Goal: Complete application form

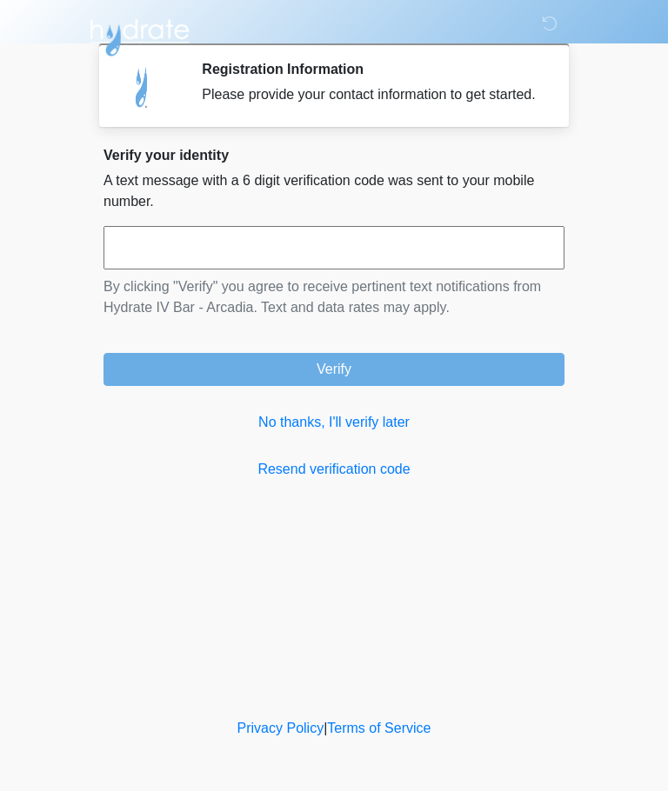
scroll to position [302, 140]
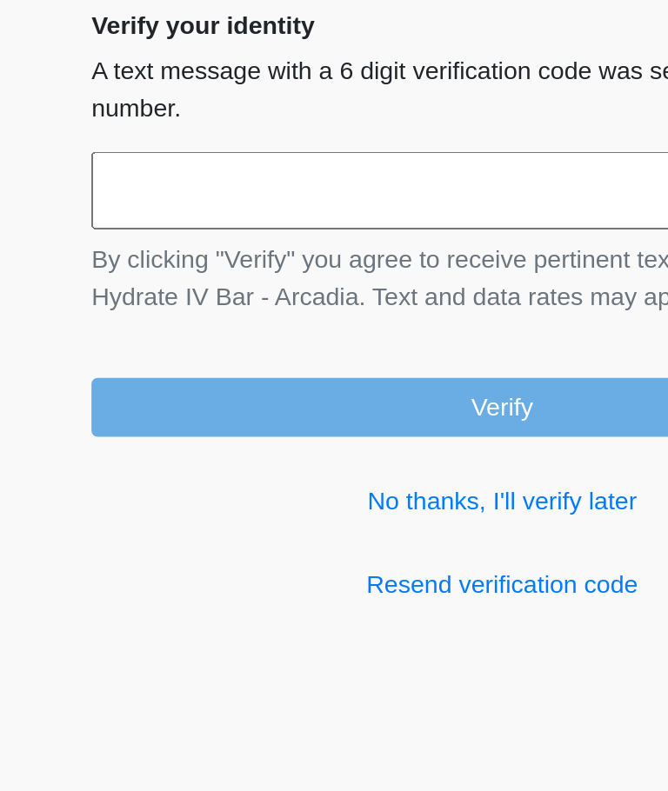
click at [141, 226] on input "text" at bounding box center [333, 247] width 461 height 43
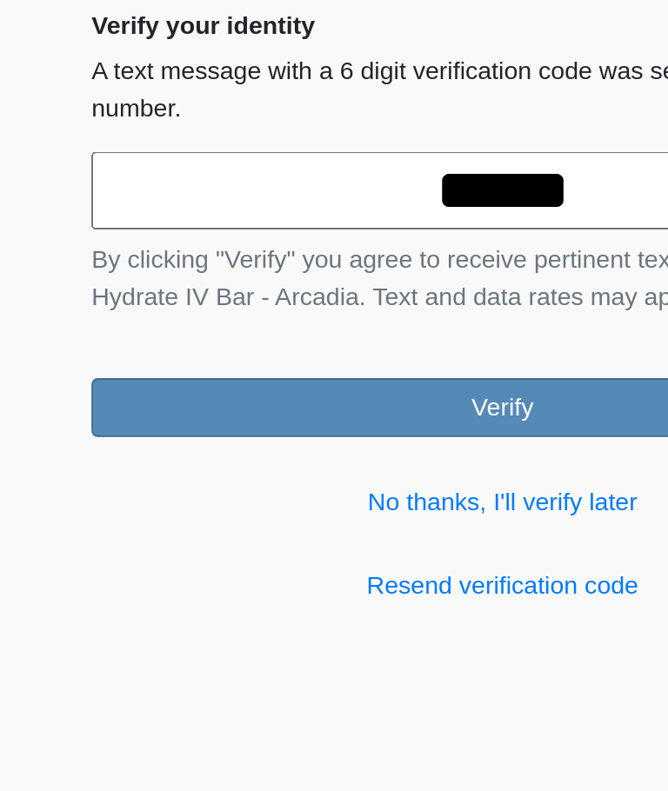
type input "******"
click at [283, 353] on button "Verify" at bounding box center [333, 369] width 461 height 33
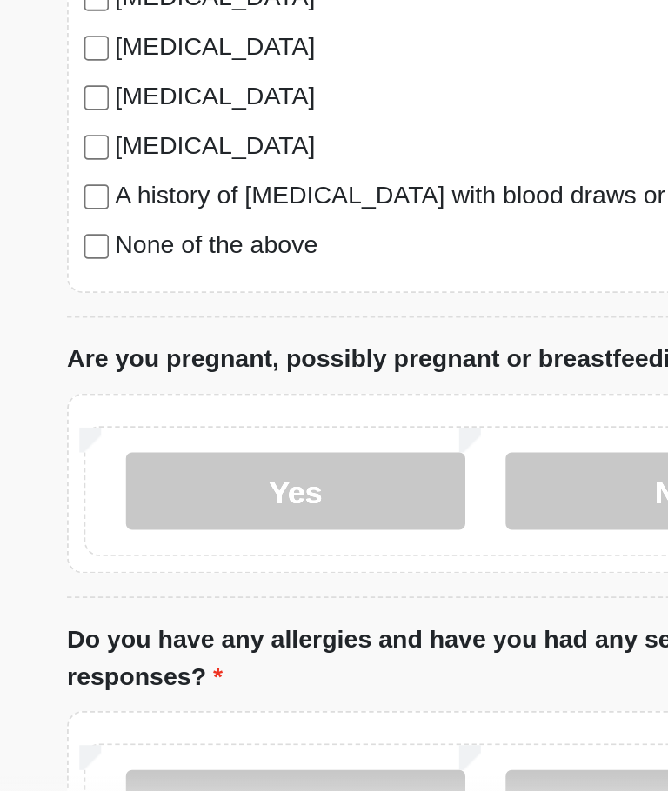
scroll to position [283, 0]
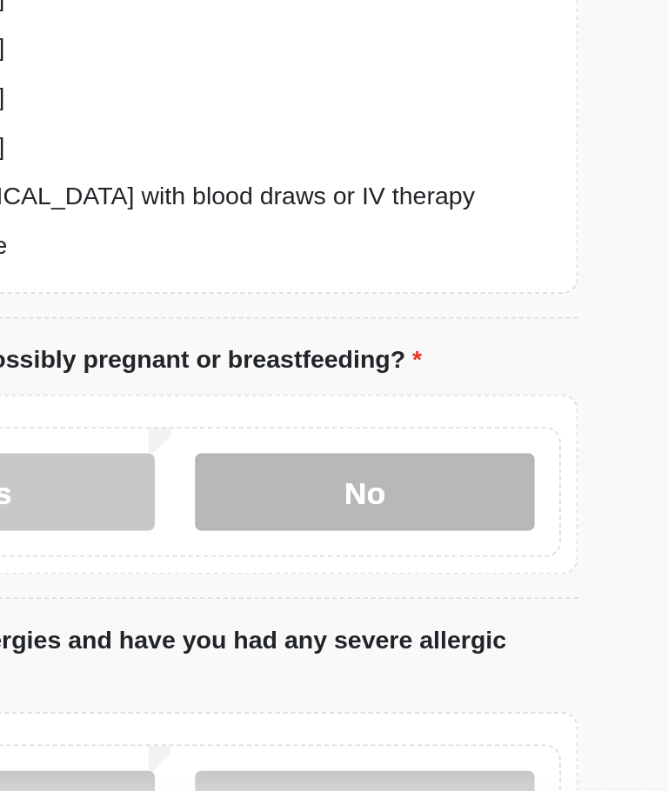
click at [350, 569] on label "No" at bounding box center [445, 590] width 190 height 43
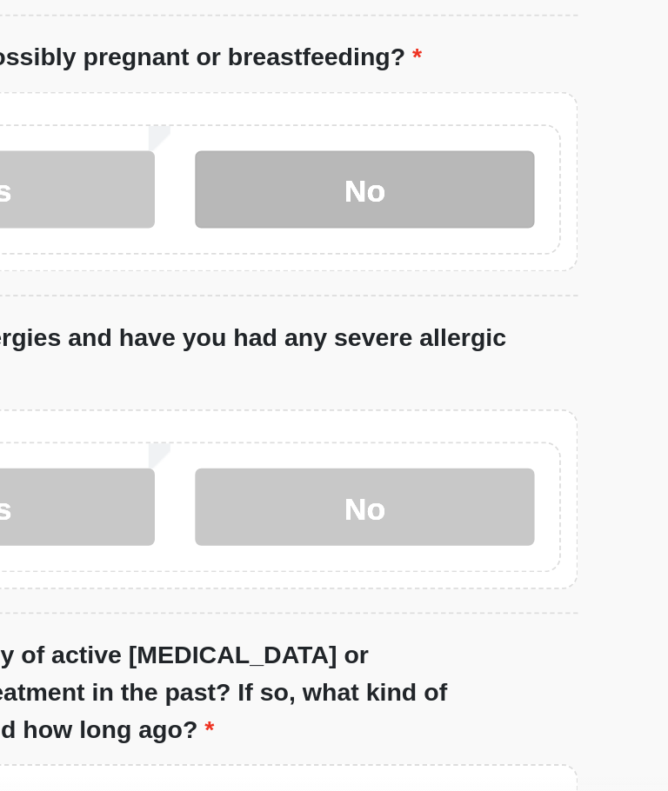
scroll to position [469, 0]
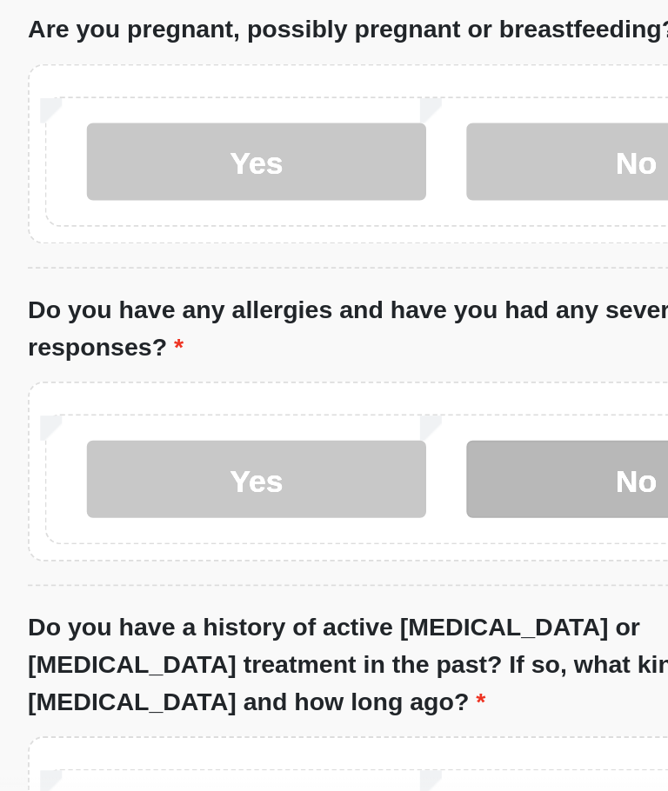
click at [350, 561] on label "No" at bounding box center [445, 582] width 190 height 43
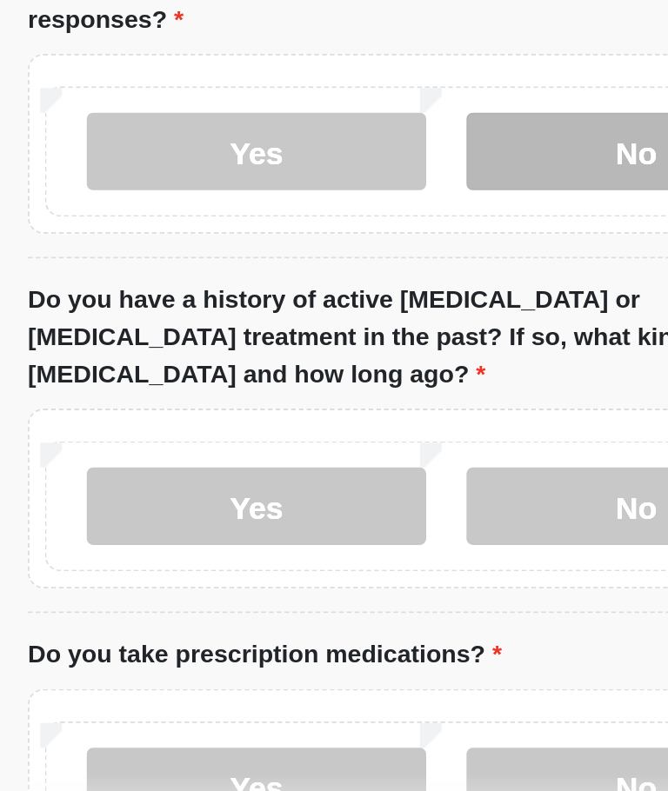
scroll to position [651, 0]
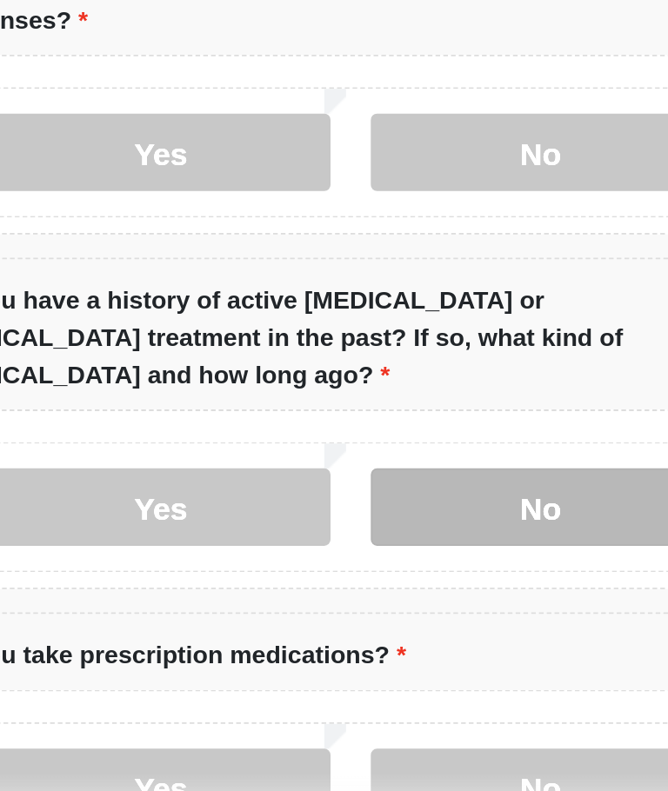
click at [350, 577] on label "No" at bounding box center [445, 598] width 190 height 43
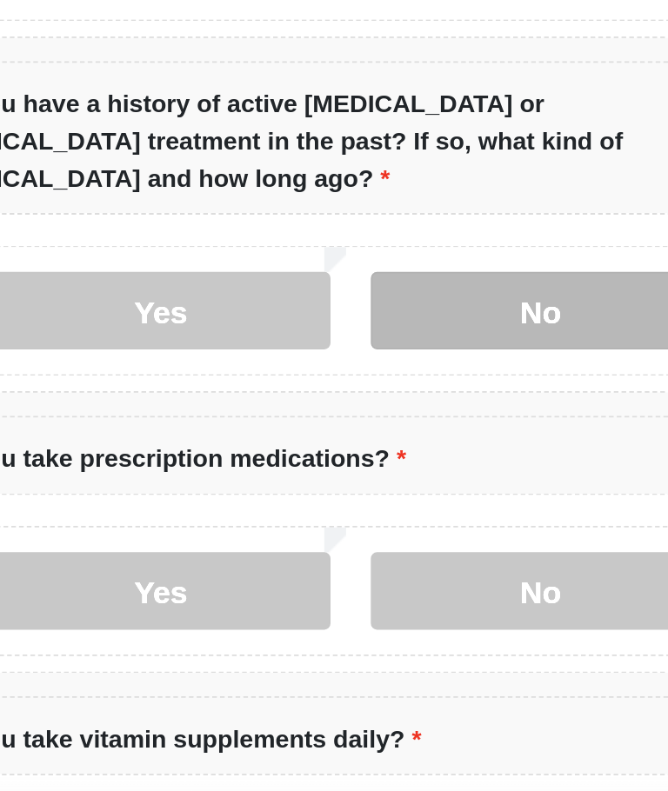
scroll to position [772, 0]
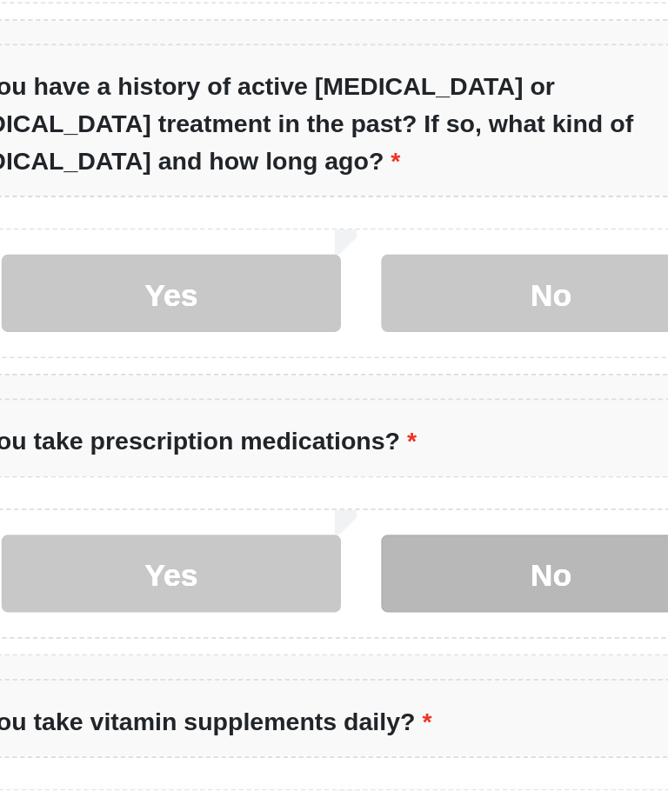
click at [350, 614] on label "No" at bounding box center [445, 635] width 190 height 43
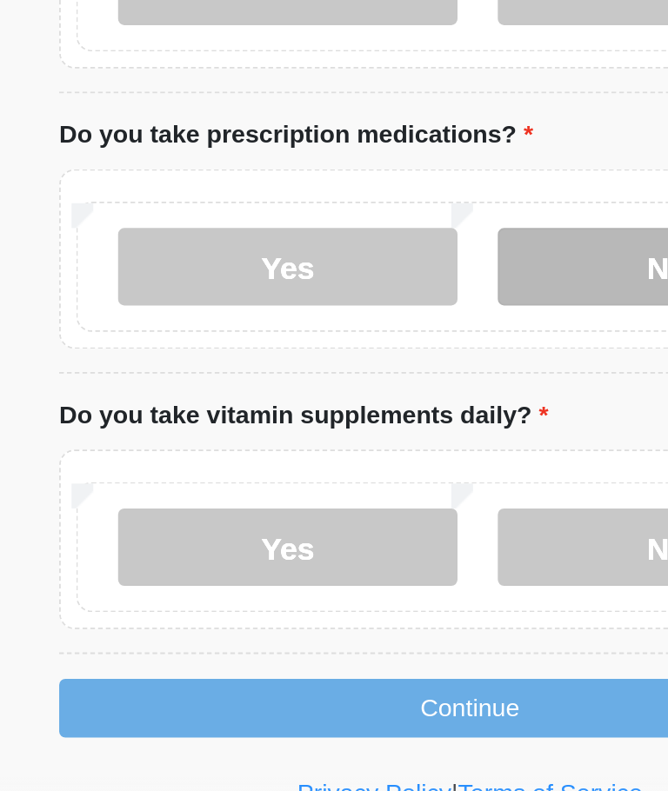
scroll to position [951, 0]
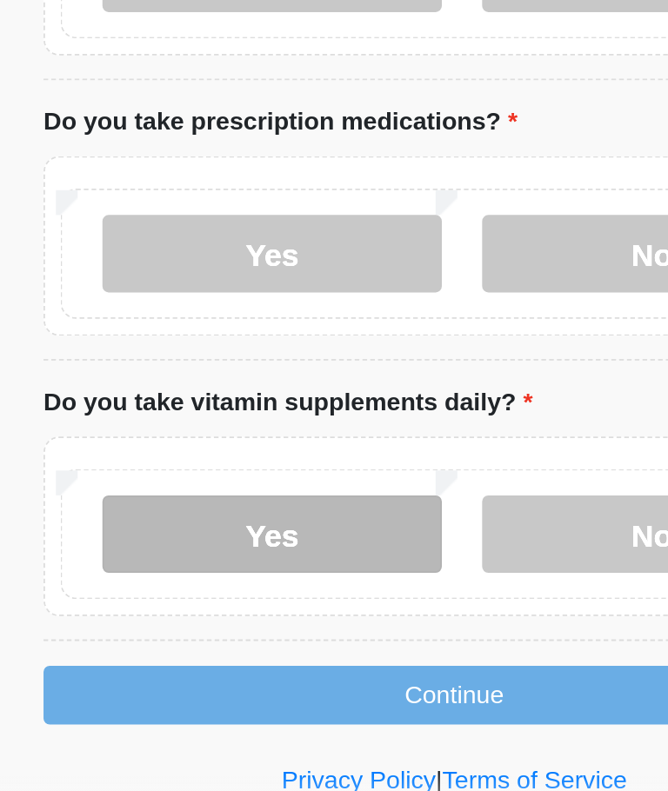
click at [177, 592] on label "Yes" at bounding box center [231, 613] width 190 height 43
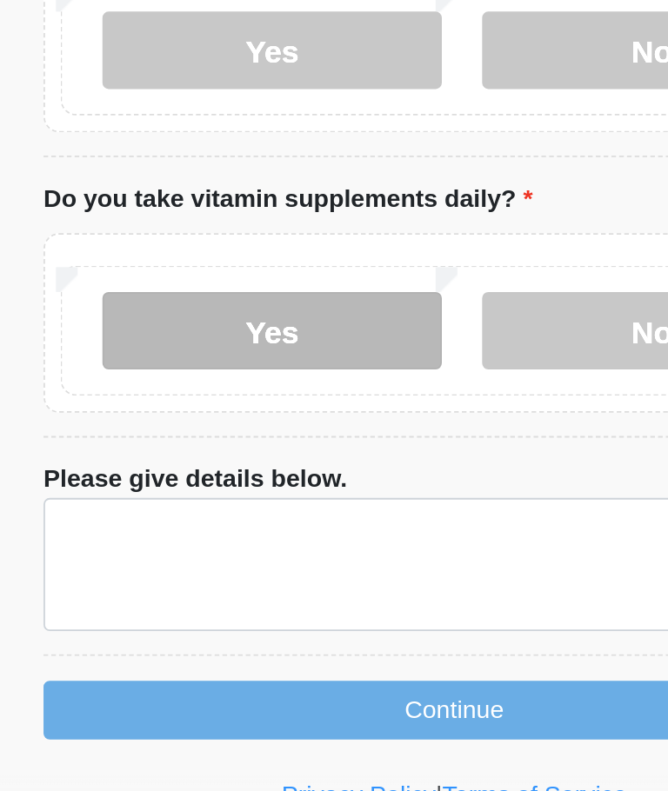
scroll to position [1074, 0]
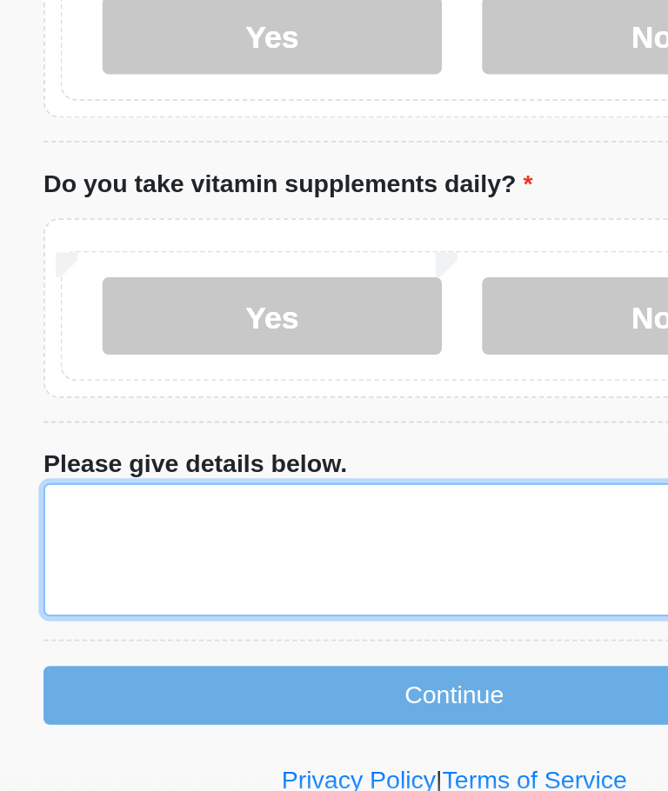
click at [123, 585] on textarea "Please give details below." at bounding box center [333, 622] width 461 height 75
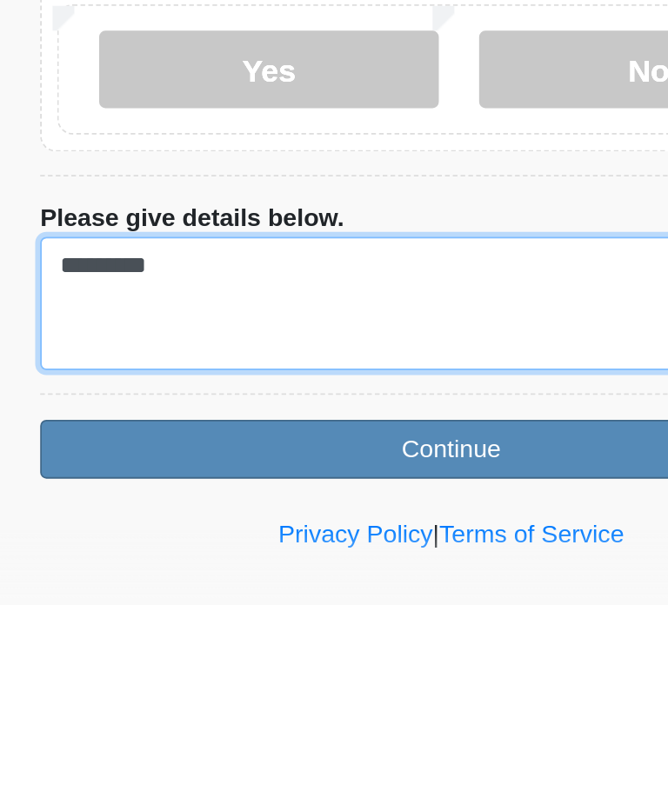
type textarea "*********"
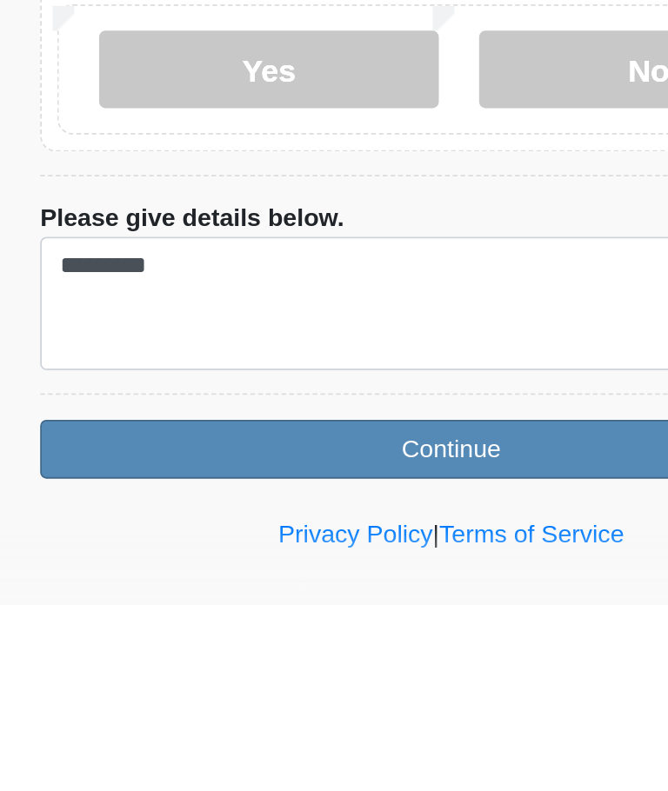
click at [254, 688] on button "Continue" at bounding box center [333, 704] width 461 height 33
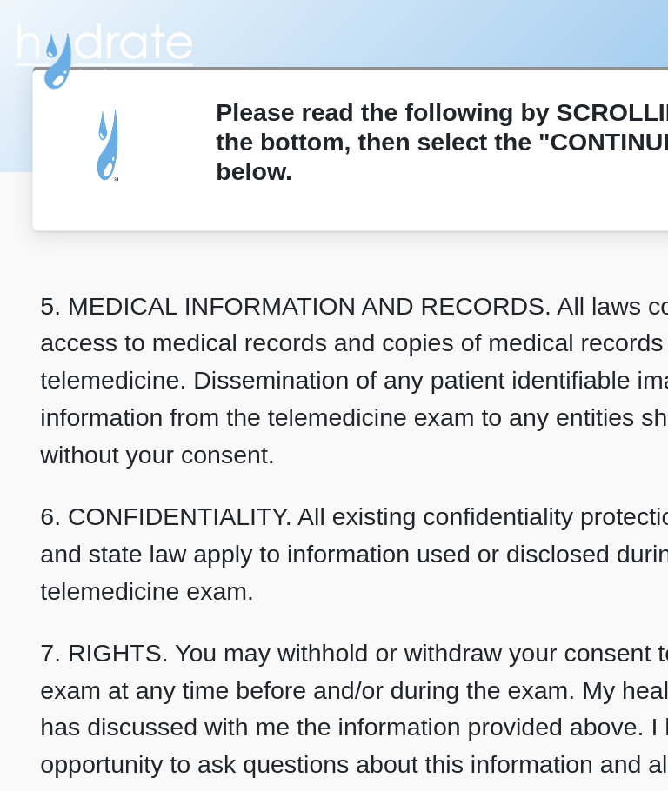
scroll to position [565, 0]
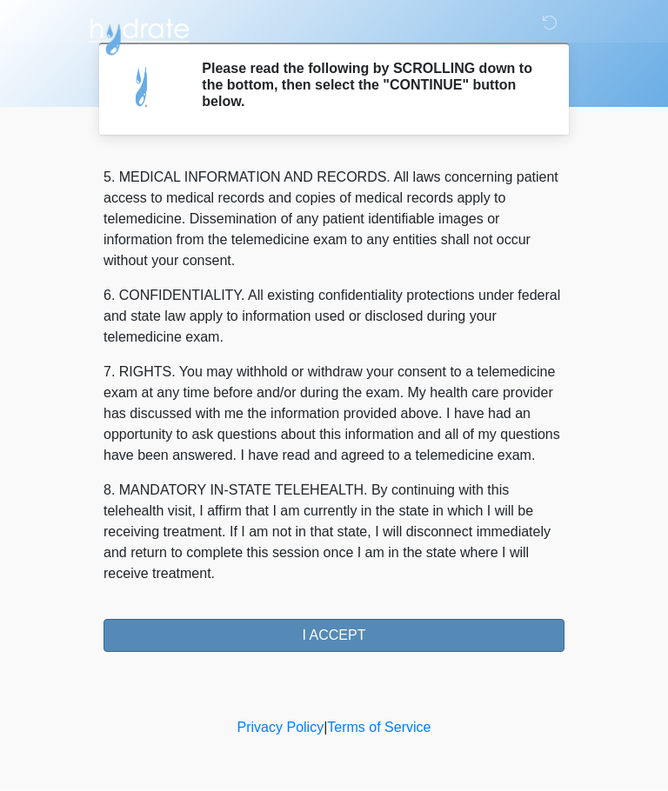
click at [352, 632] on button "I ACCEPT" at bounding box center [333, 636] width 461 height 33
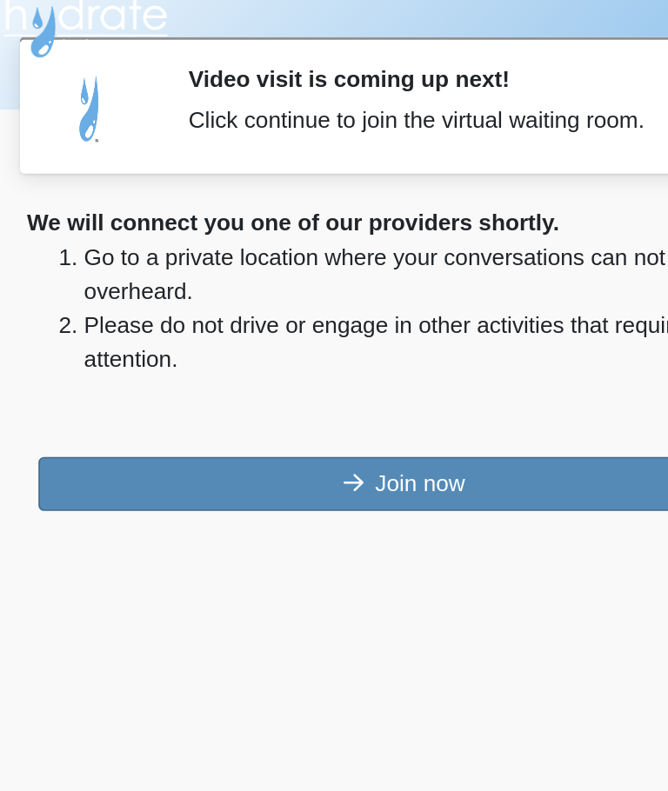
click at [254, 300] on button "Join now" at bounding box center [333, 316] width 447 height 33
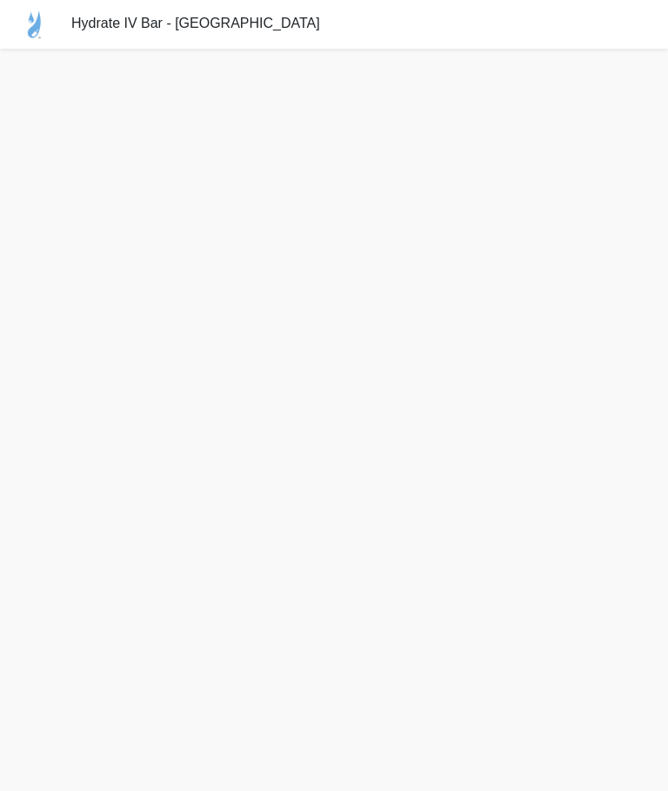
click at [384, 3] on div "Hydrate IV Bar - [GEOGRAPHIC_DATA]" at bounding box center [334, 24] width 668 height 49
